Goal: Task Accomplishment & Management: Use online tool/utility

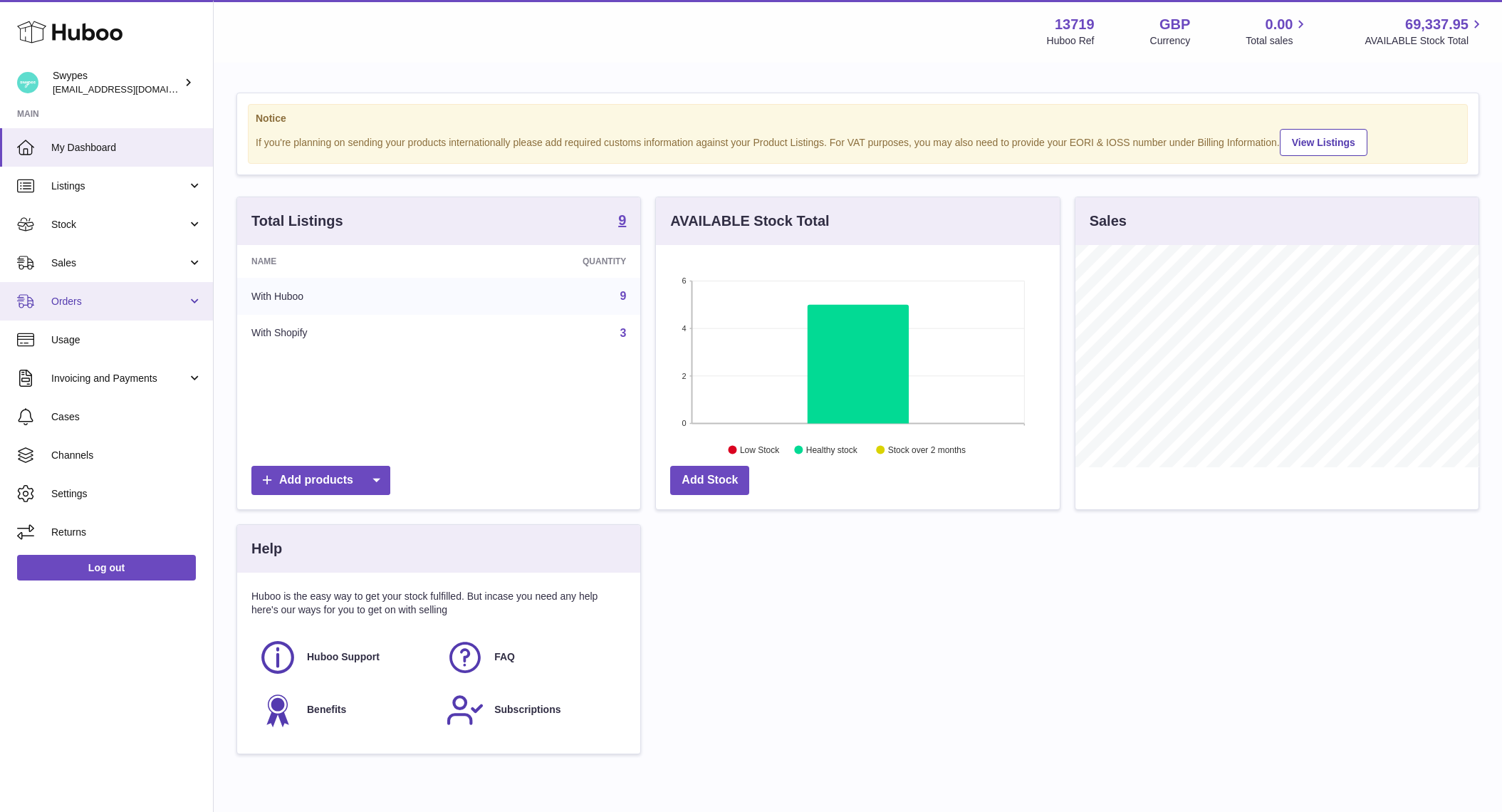
scroll to position [222, 404]
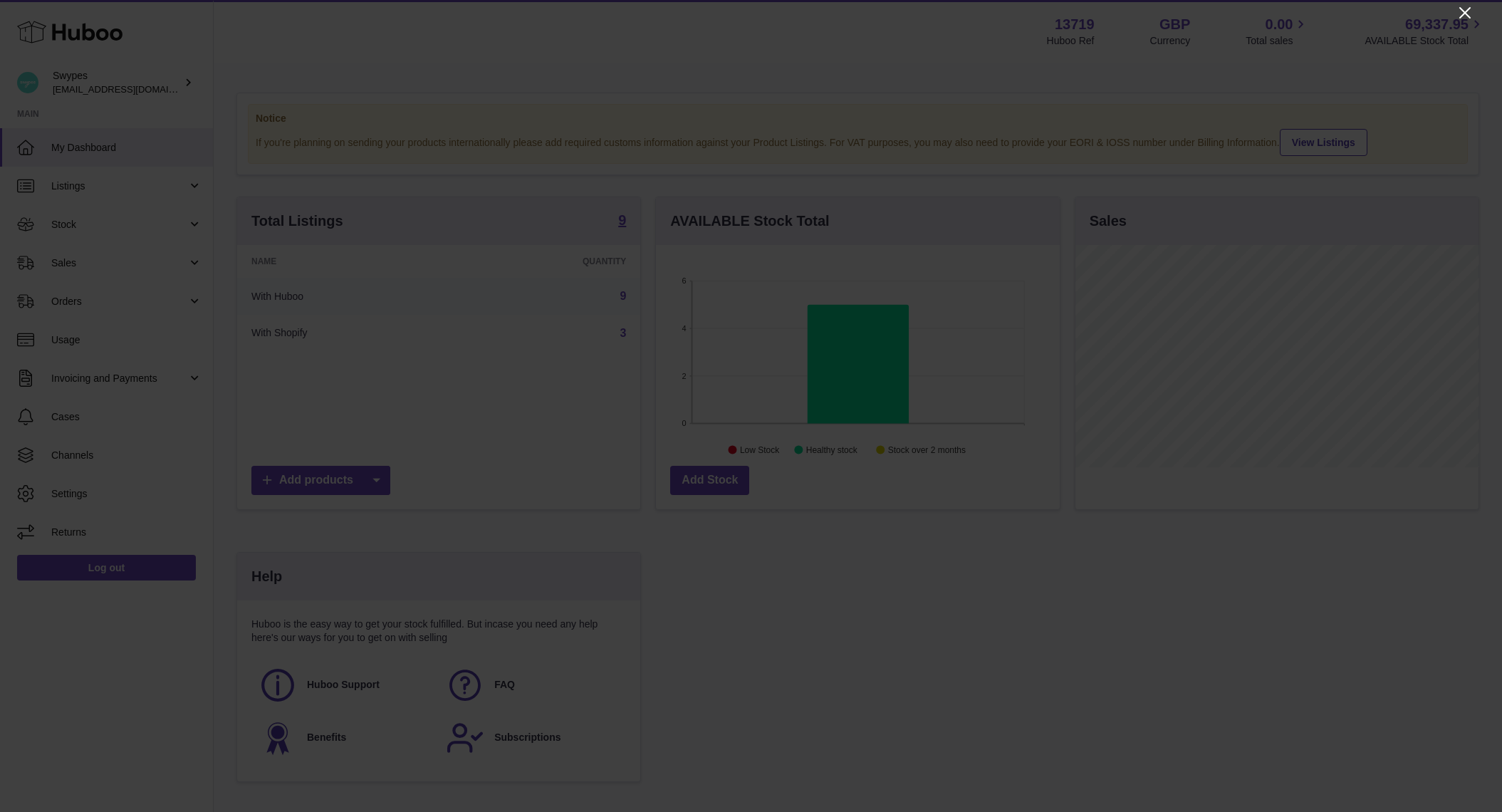
click at [1466, 17] on icon "Close" at bounding box center [1465, 12] width 17 height 17
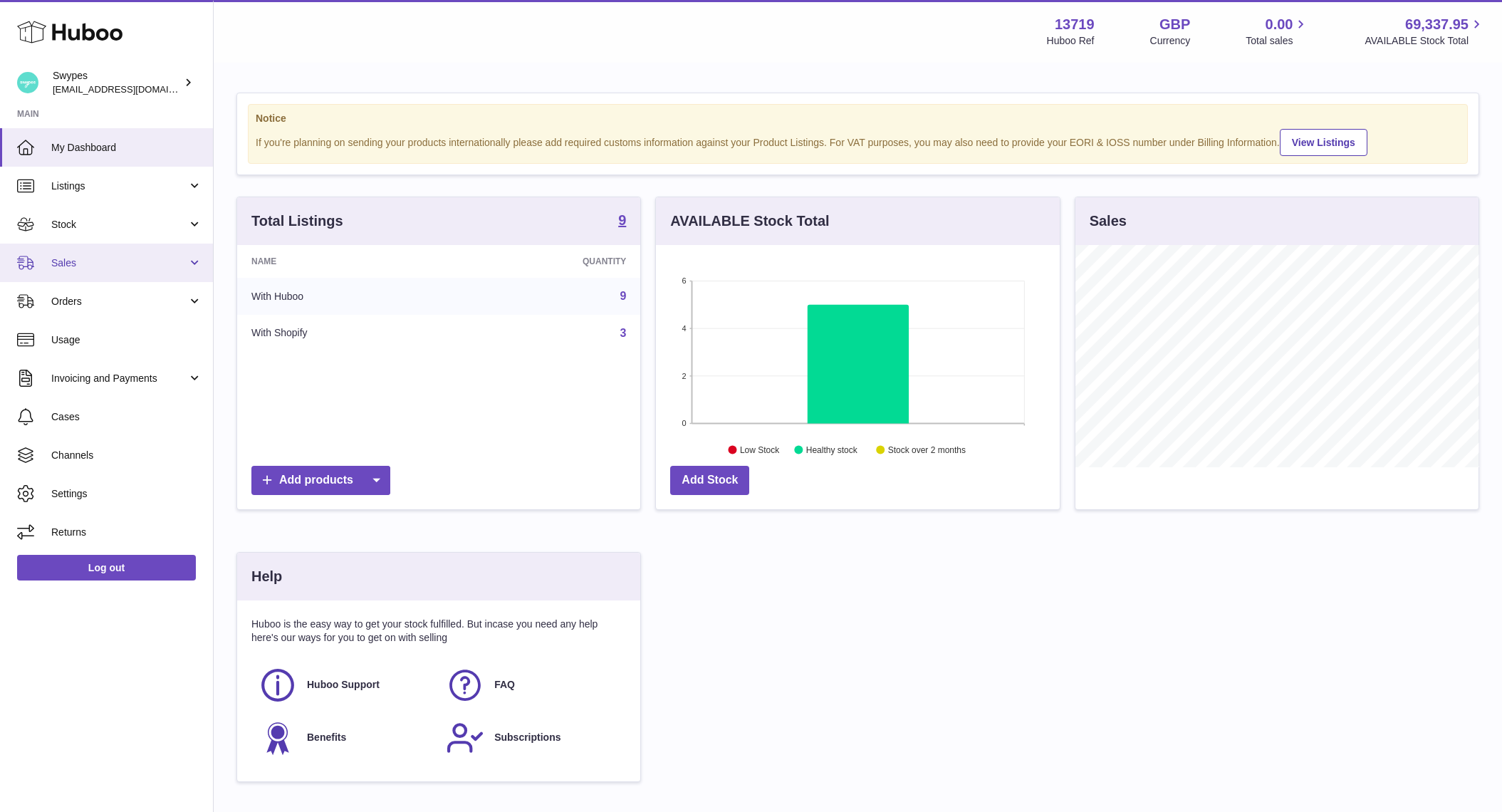
click at [102, 262] on span "Sales" at bounding box center [120, 263] width 136 height 13
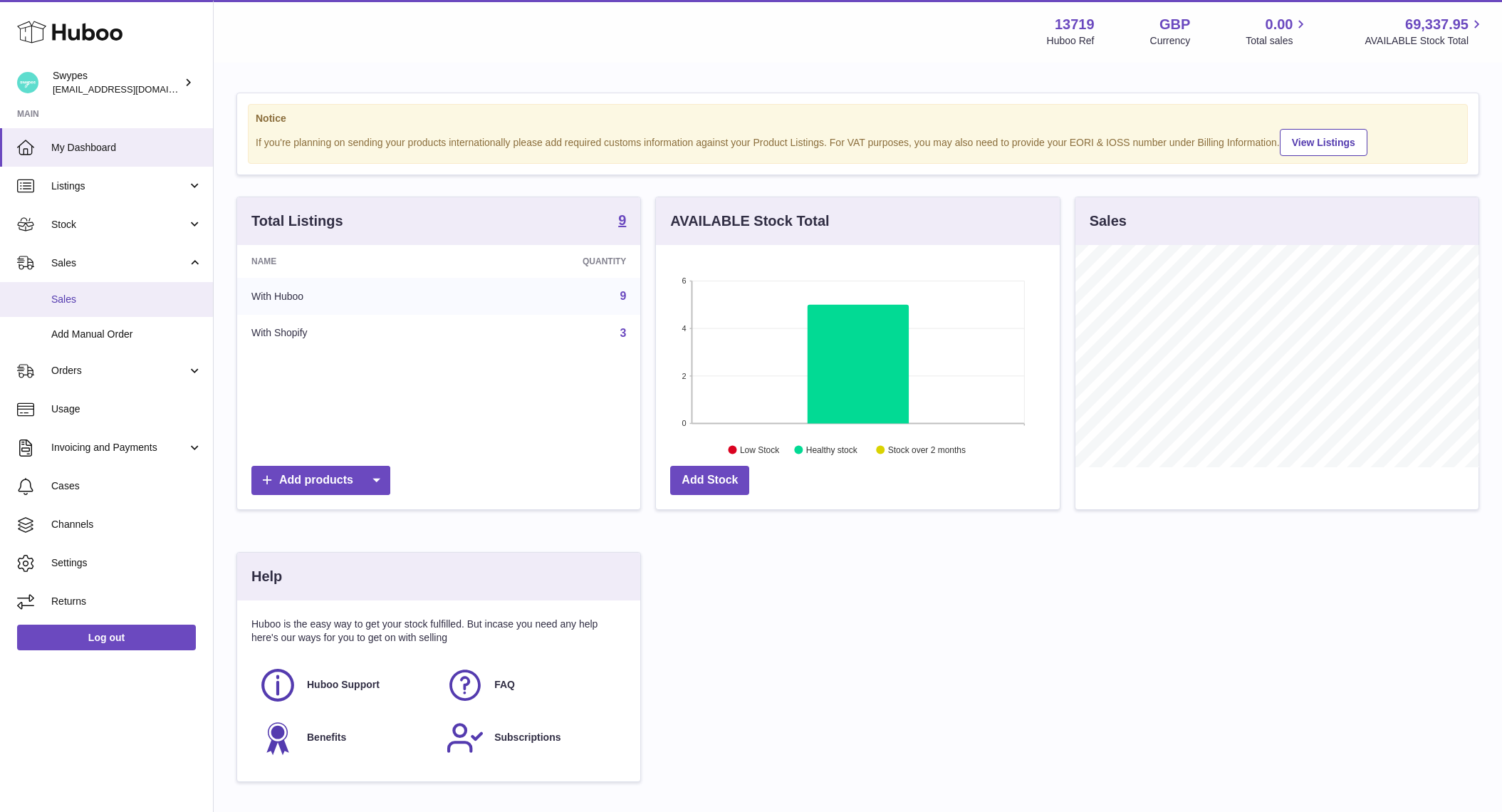
click at [102, 305] on span "Sales" at bounding box center [127, 299] width 151 height 13
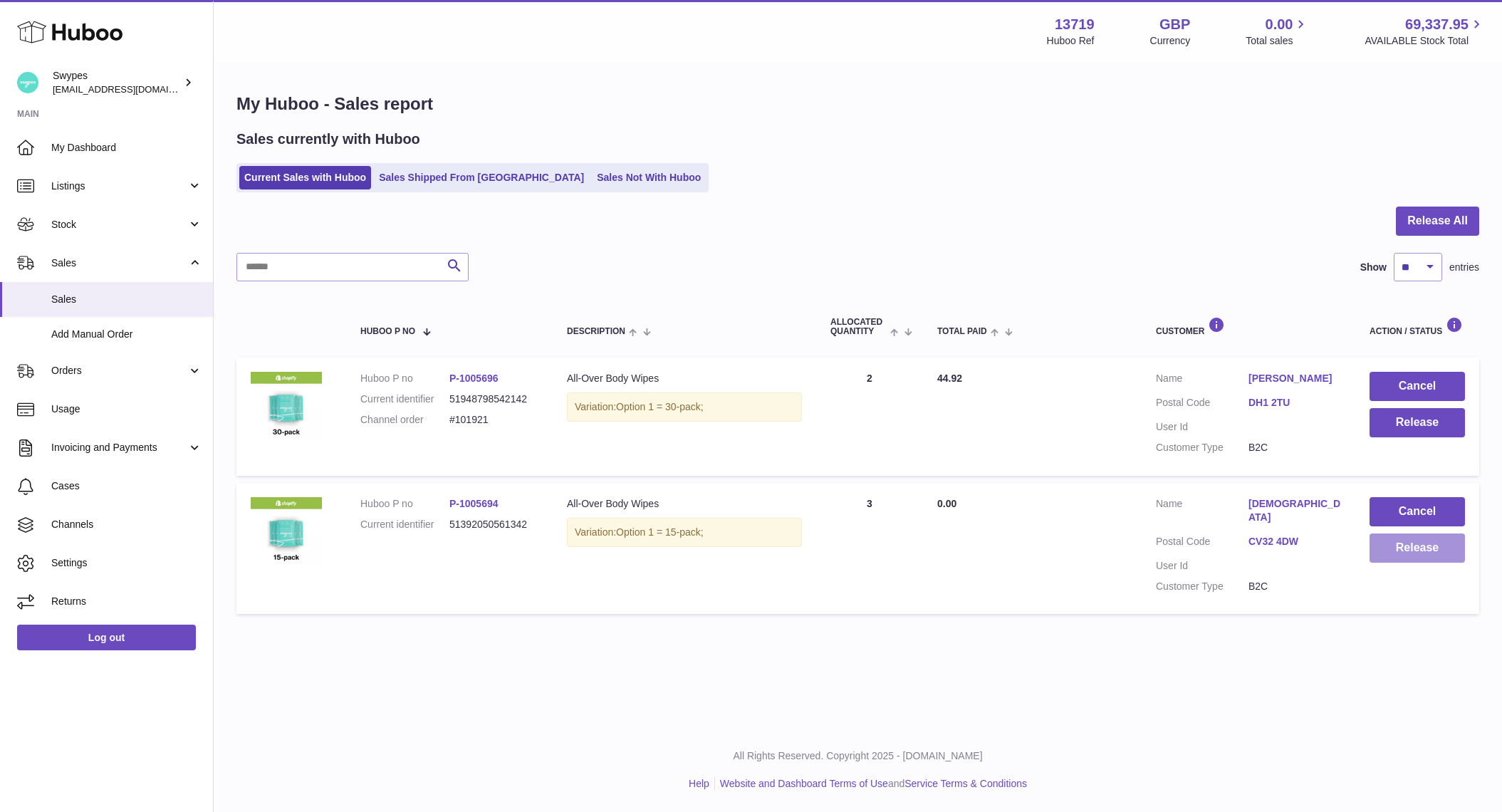
click at [1411, 555] on button "Release" at bounding box center [1417, 548] width 96 height 29
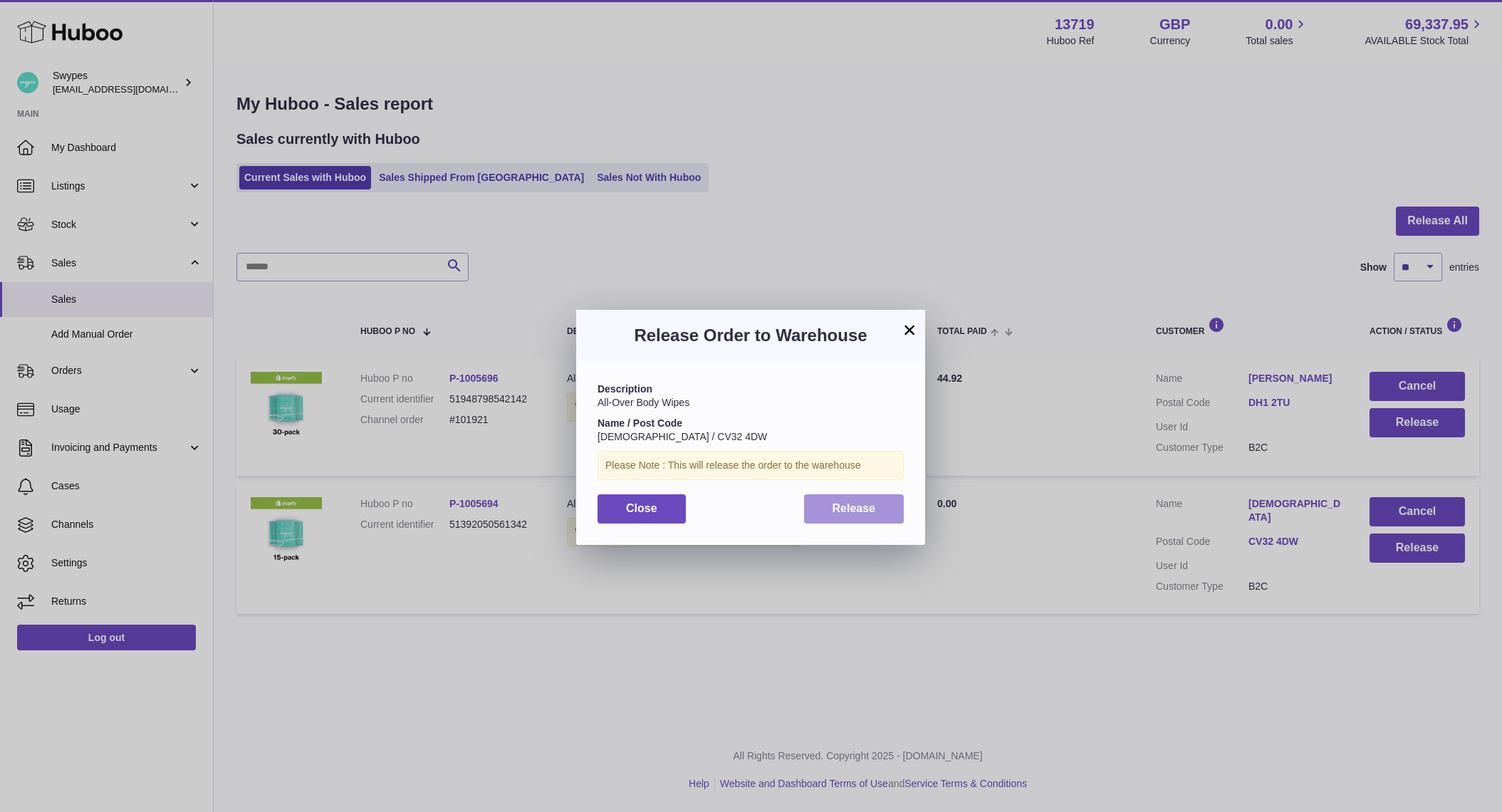
click at [869, 509] on span "Release" at bounding box center [854, 508] width 43 height 12
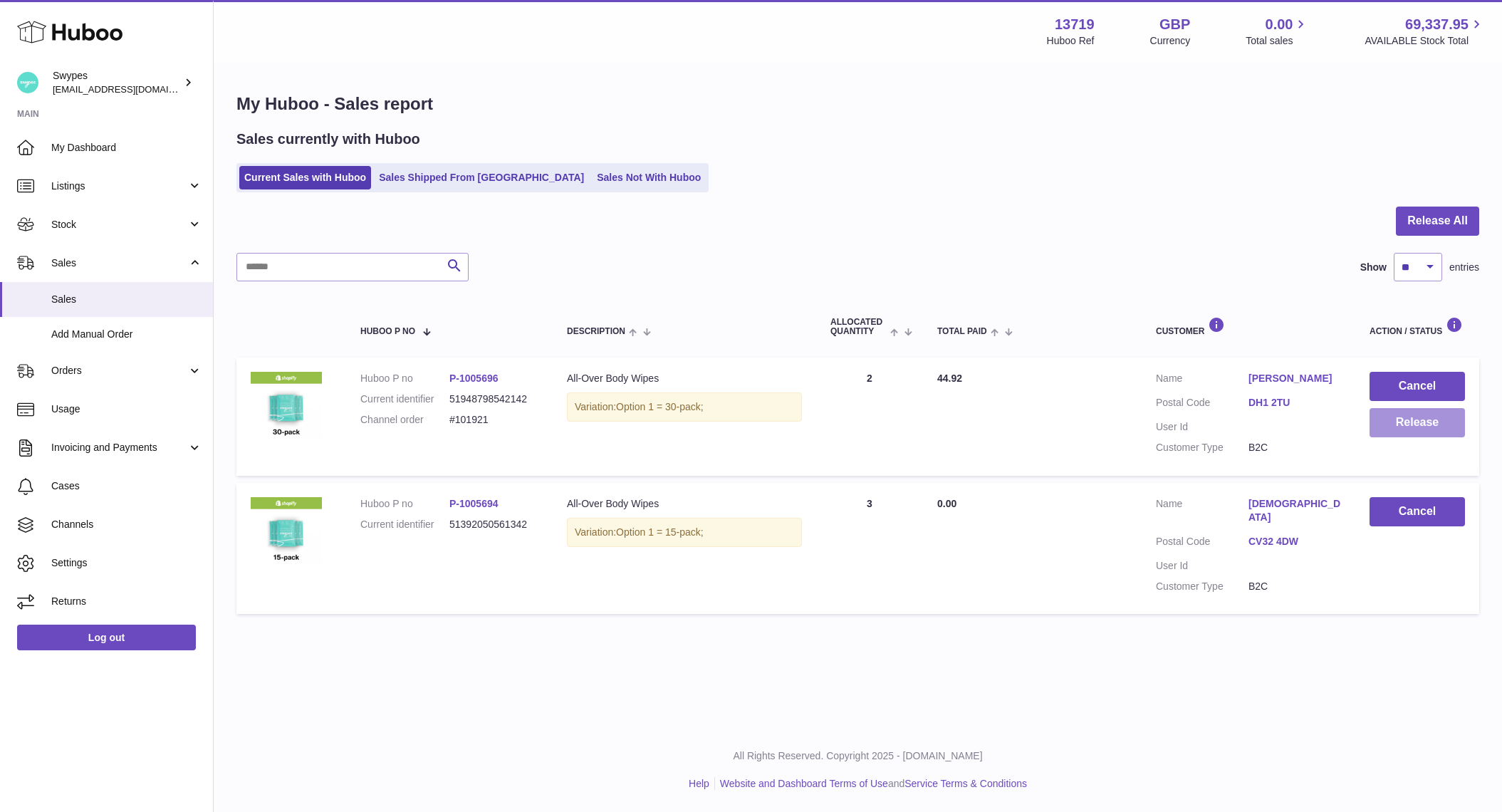
click at [1415, 427] on button "Release" at bounding box center [1417, 422] width 96 height 29
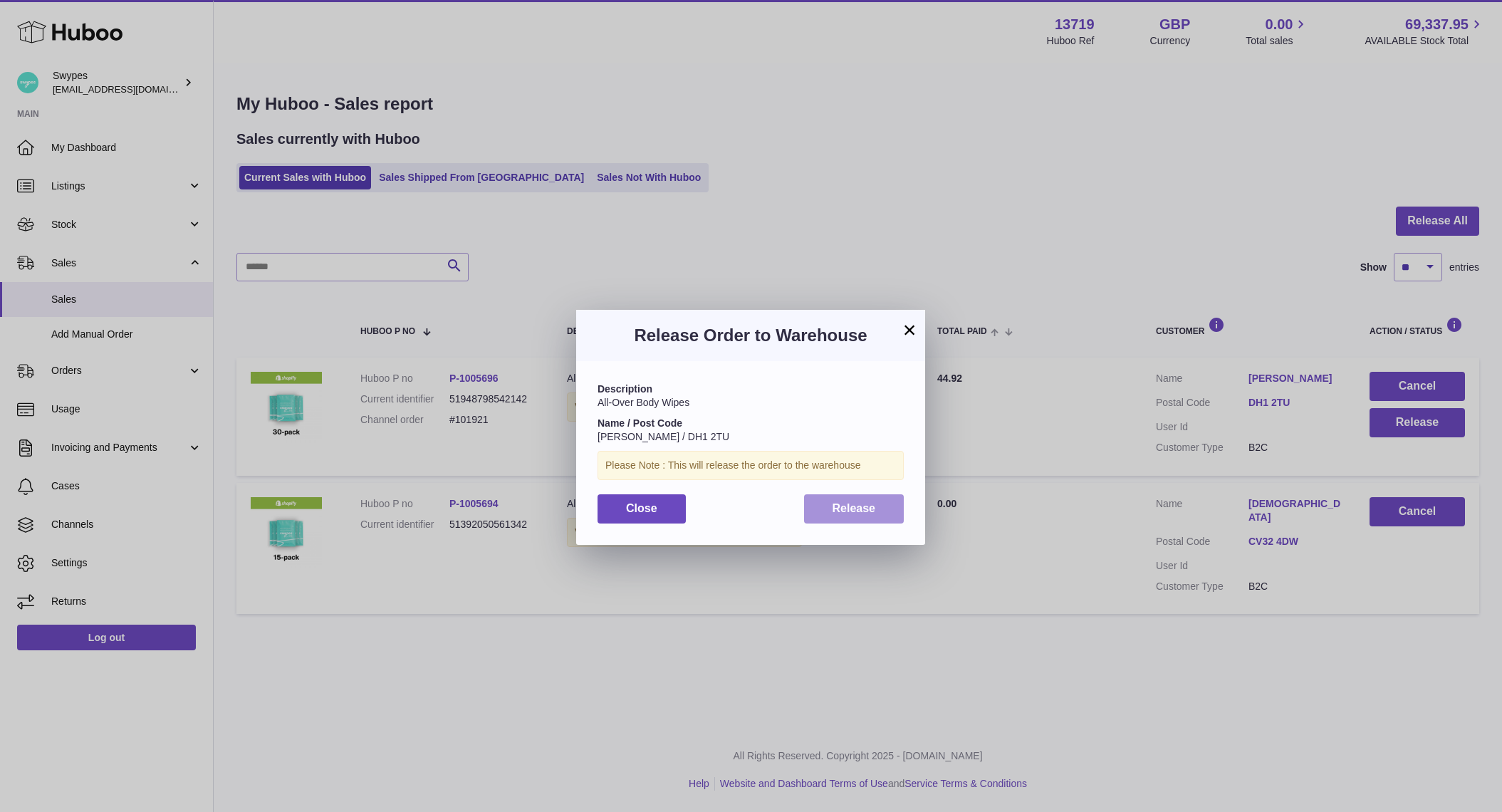
click at [853, 515] on button "Release" at bounding box center [854, 509] width 101 height 29
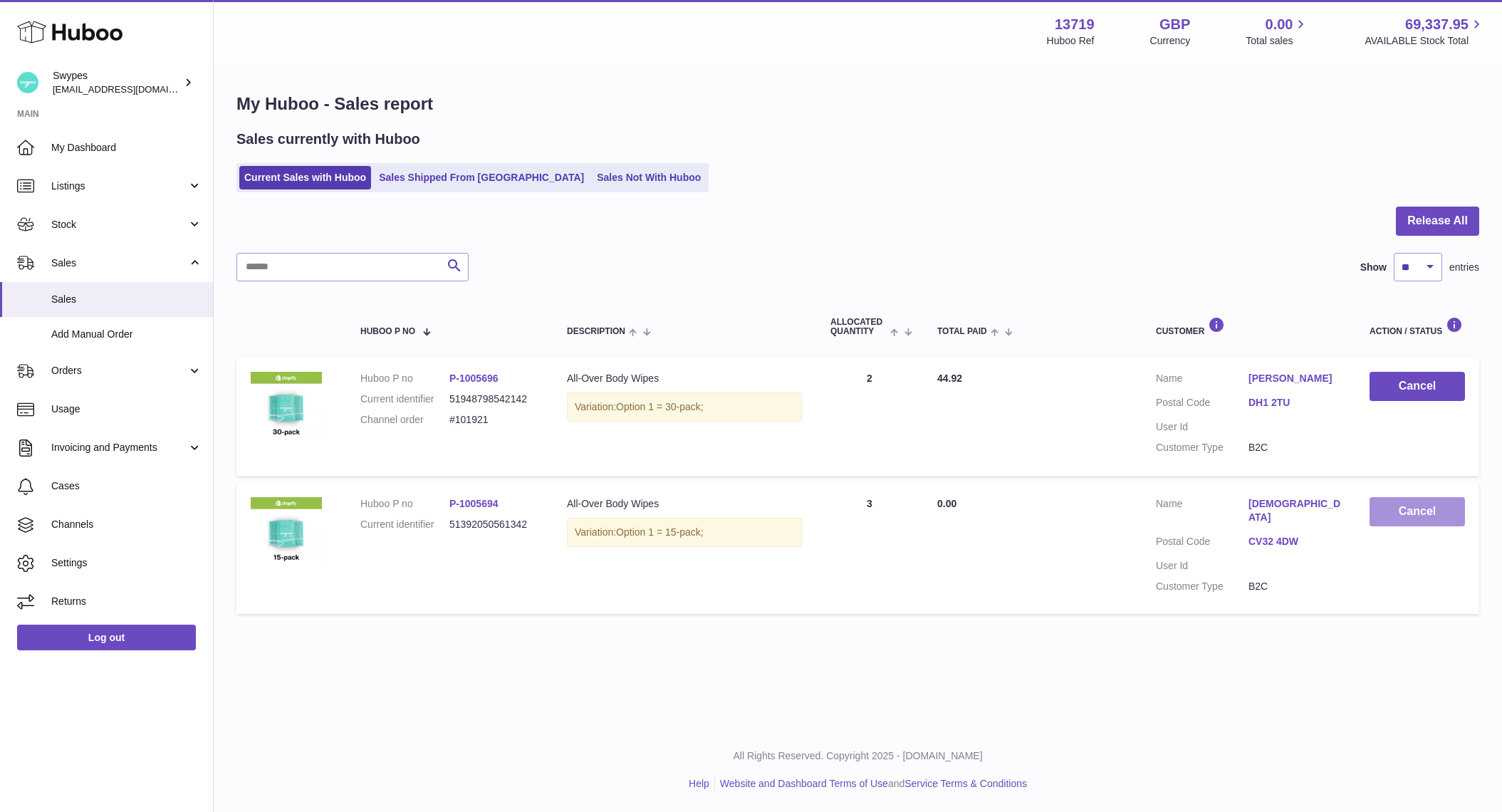
click at [1411, 509] on button "Cancel" at bounding box center [1417, 511] width 96 height 29
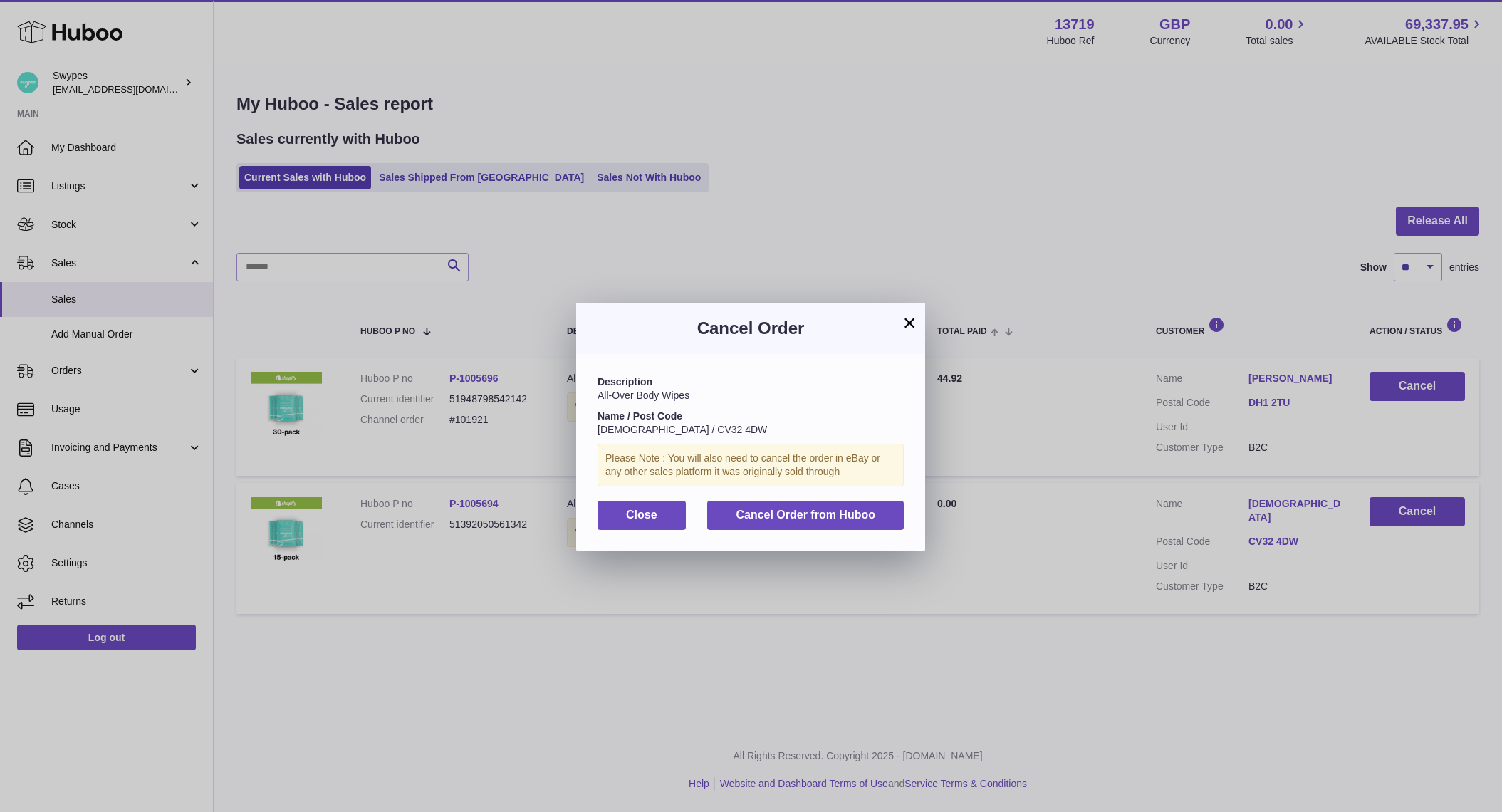
click at [775, 497] on div "Description All-Over Body Wipes Name / Post Code [DEMOGRAPHIC_DATA] / CV32 4DW …" at bounding box center [751, 452] width 349 height 197
click at [775, 516] on span "Cancel Order from Huboo" at bounding box center [805, 514] width 140 height 12
